Goal: Task Accomplishment & Management: Complete application form

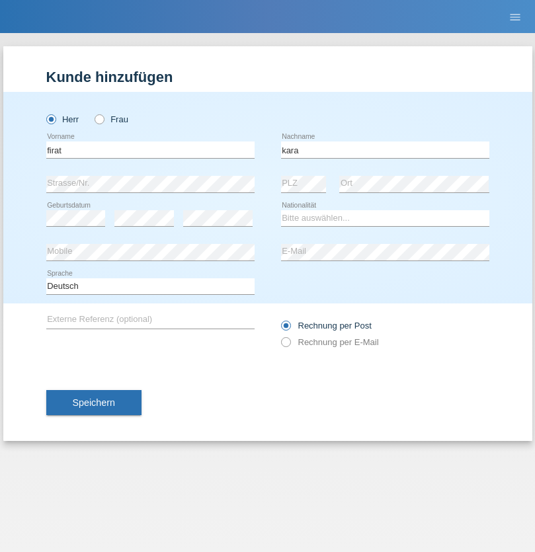
type input "kara"
select select "CH"
radio input "true"
click at [150, 149] on input "text" at bounding box center [150, 149] width 208 height 17
type input "Nuria"
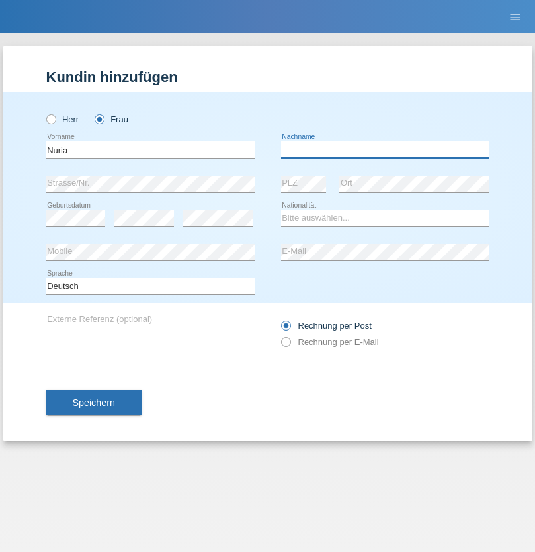
click at [385, 149] on input "text" at bounding box center [385, 149] width 208 height 17
type input "D'Antino"
select select "CH"
